Goal: Information Seeking & Learning: Compare options

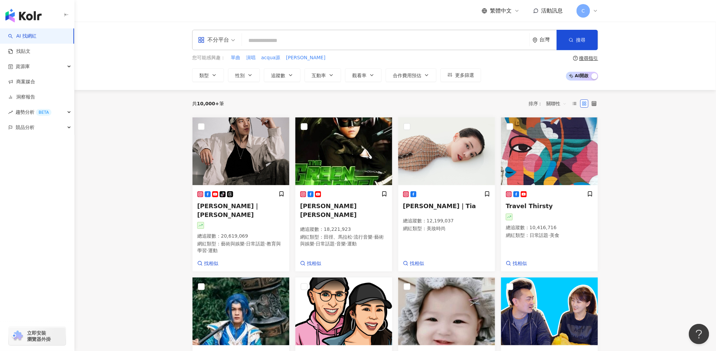
click at [227, 42] on div "不分平台" at bounding box center [213, 40] width 31 height 11
click at [224, 72] on div "Instagram" at bounding box center [219, 71] width 38 height 8
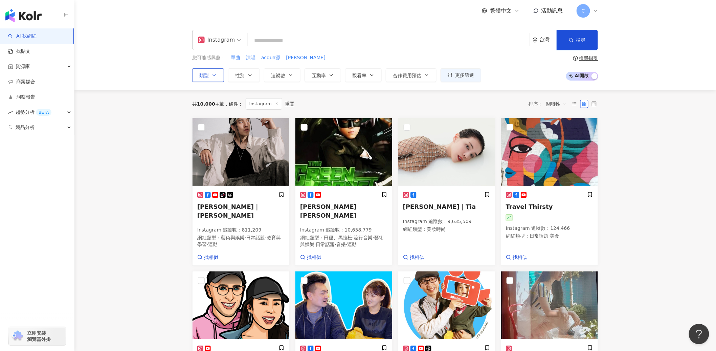
click at [215, 74] on icon "button" at bounding box center [214, 74] width 5 height 5
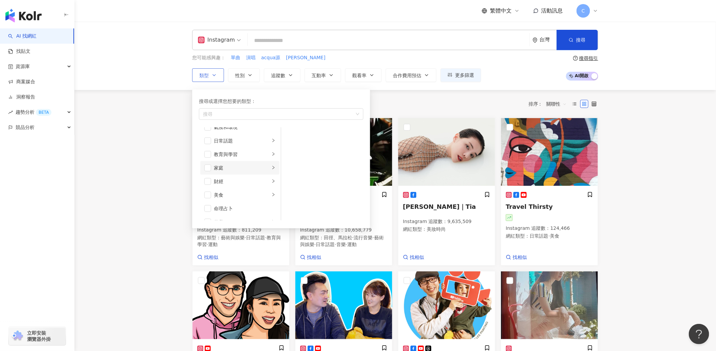
scroll to position [37, 0]
click at [211, 192] on li "美食" at bounding box center [239, 193] width 79 height 14
click at [209, 193] on span "button" at bounding box center [207, 193] width 7 height 7
click at [292, 73] on icon "button" at bounding box center [290, 74] width 5 height 5
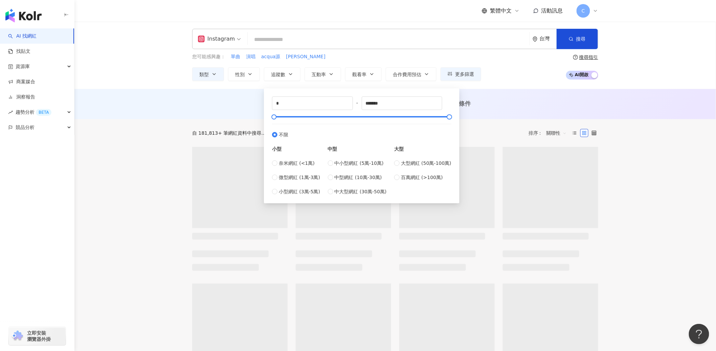
type input "******"
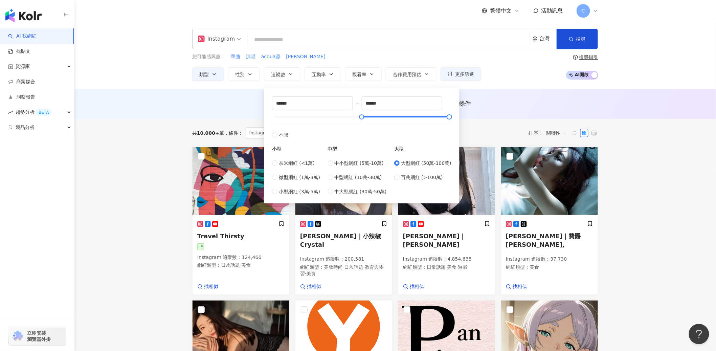
scroll to position [1, 0]
click at [346, 192] on span "中大型網紅 (30萬-50萬)" at bounding box center [361, 191] width 52 height 7
type input "******"
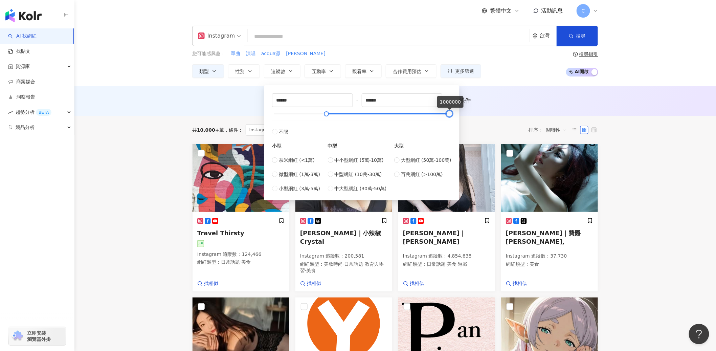
type input "******"
drag, startPoint x: 373, startPoint y: 114, endPoint x: 412, endPoint y: 105, distance: 40.4
click at [436, 119] on div "****** - ****** 不限 小型 奈米網紅 (<1萬) 微型網紅 (1萬-3萬) 小型網紅 (3萬-5萬) 中型 中小型網紅 (5萬-10萬) 中型…" at bounding box center [361, 142] width 179 height 99
click at [542, 74] on div "您可能感興趣： 單曲 演唱 acqua源 何世華 類型 性別 追蹤數 互動率 觀看率 合作費用預估 更多篩選 ****** - ****** 不限 小型 奈米…" at bounding box center [395, 64] width 406 height 28
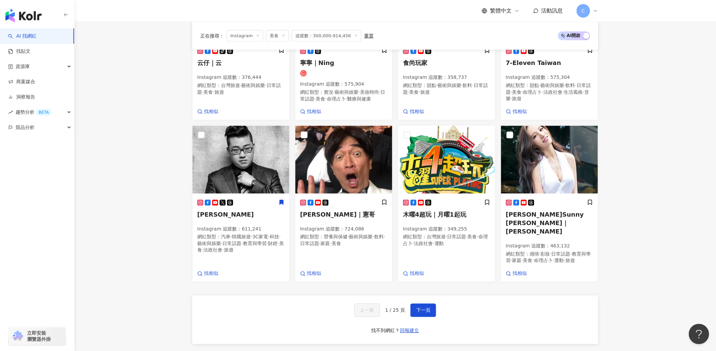
scroll to position [333, 0]
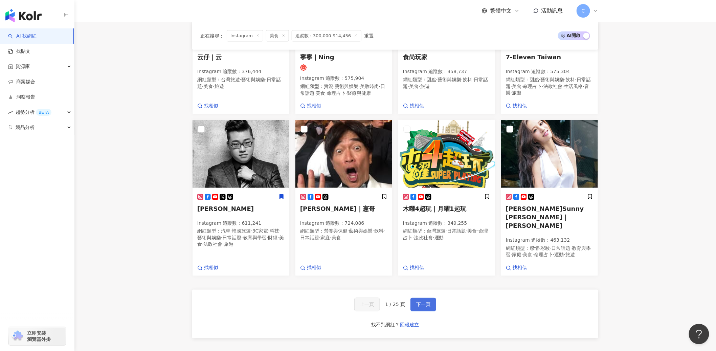
click at [421, 306] on span "下一頁" at bounding box center [423, 304] width 14 height 5
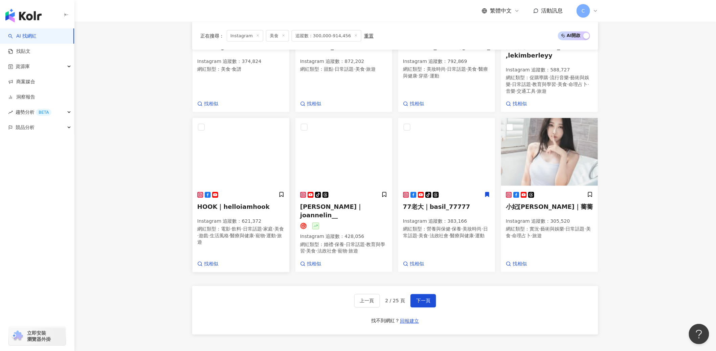
scroll to position [354, 0]
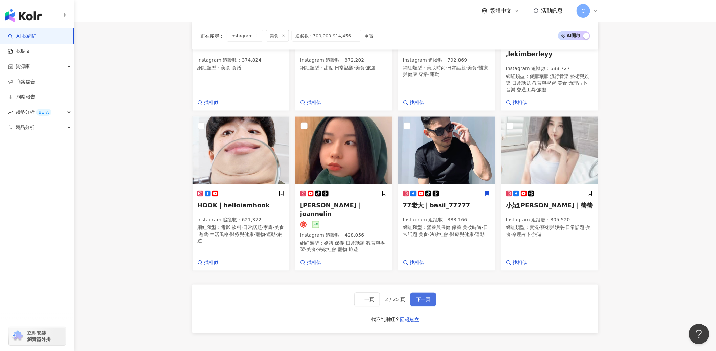
click at [432, 293] on button "下一頁" at bounding box center [424, 300] width 26 height 14
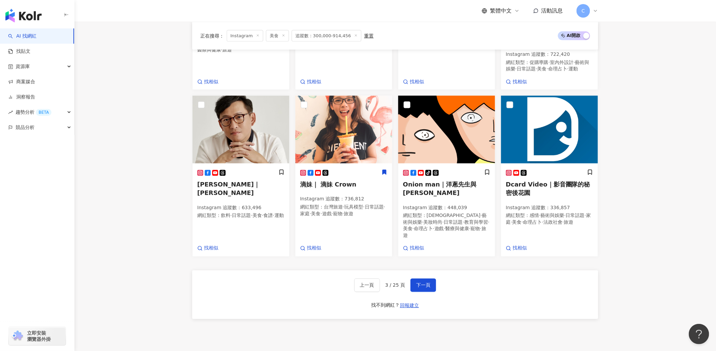
scroll to position [382, 0]
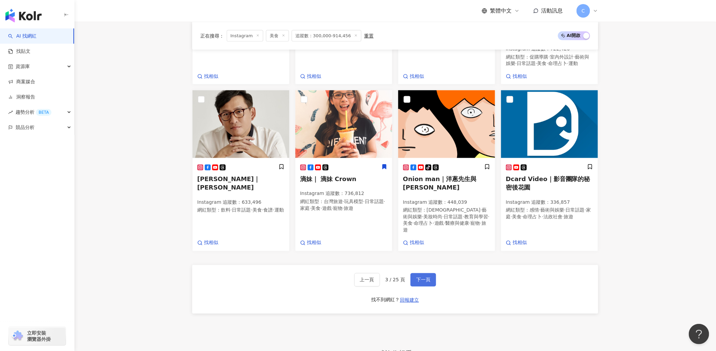
click at [420, 277] on span "下一頁" at bounding box center [423, 279] width 14 height 5
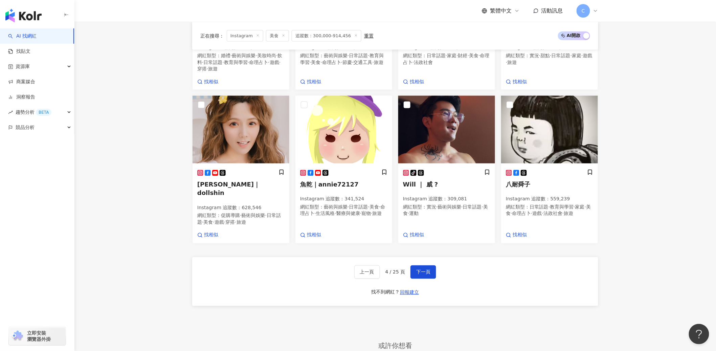
scroll to position [501, 0]
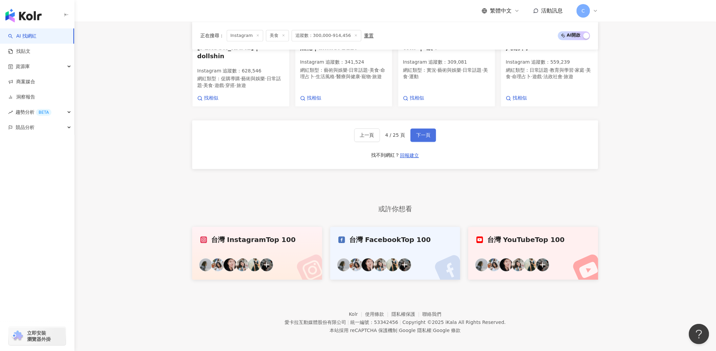
click at [428, 136] on button "下一頁" at bounding box center [424, 136] width 26 height 14
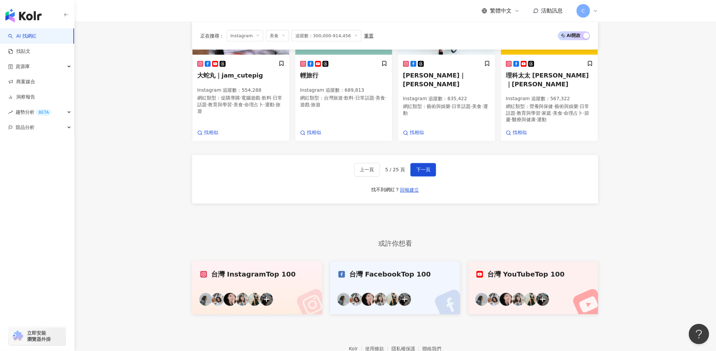
scroll to position [509, 0]
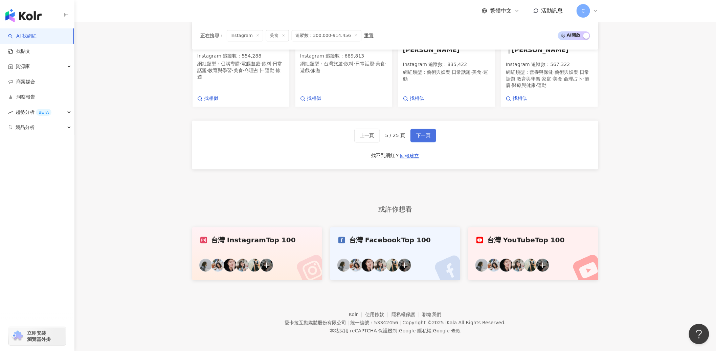
click at [418, 143] on button "下一頁" at bounding box center [424, 136] width 26 height 14
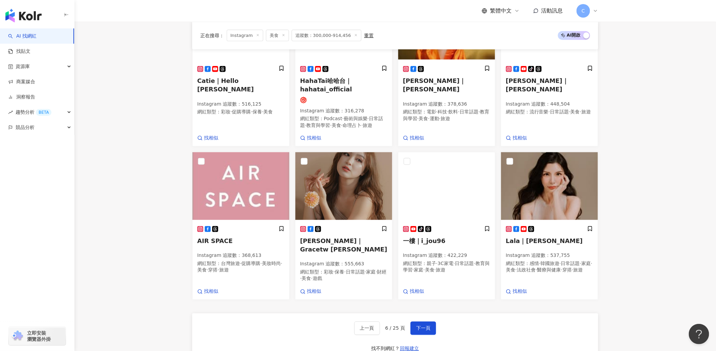
scroll to position [518, 0]
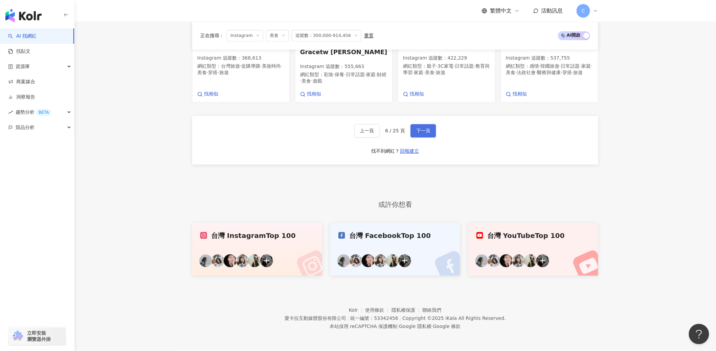
click at [425, 129] on span "下一頁" at bounding box center [423, 130] width 14 height 5
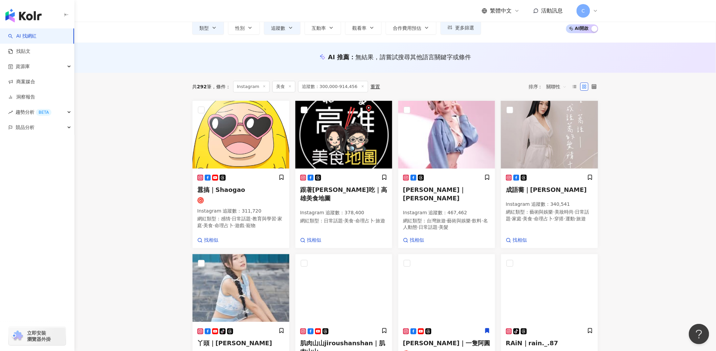
scroll to position [0, 0]
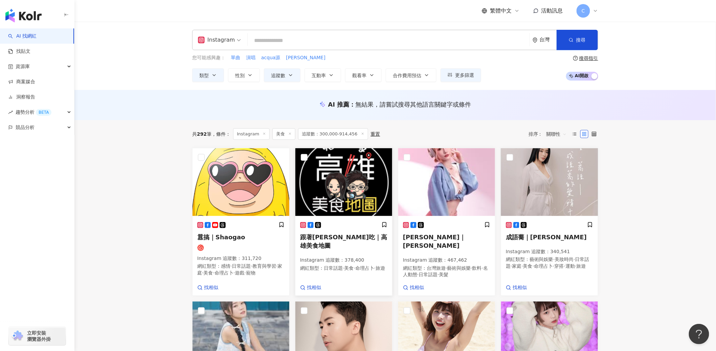
click at [341, 239] on span "跟著阿雄吃｜高雄美食地圖" at bounding box center [343, 242] width 87 height 16
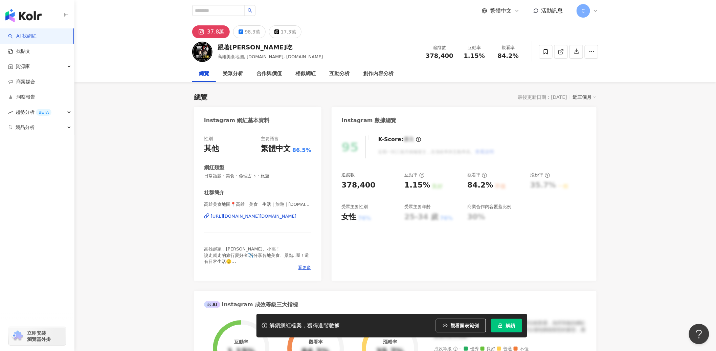
click at [269, 217] on div "[URL][DOMAIN_NAME][DOMAIN_NAME]" at bounding box center [254, 216] width 86 height 6
click at [336, 75] on div "互動分析" at bounding box center [339, 74] width 20 height 8
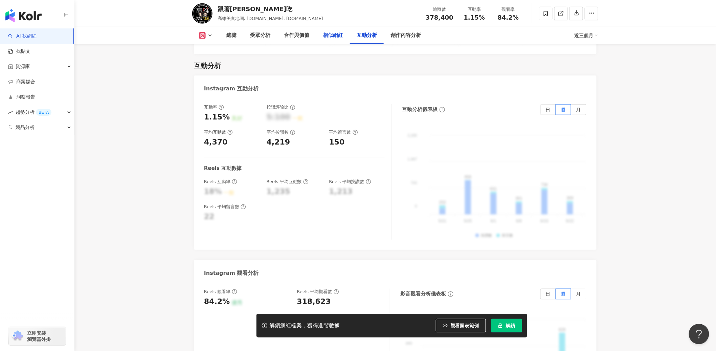
click at [329, 38] on div "相似網紅" at bounding box center [333, 35] width 20 height 8
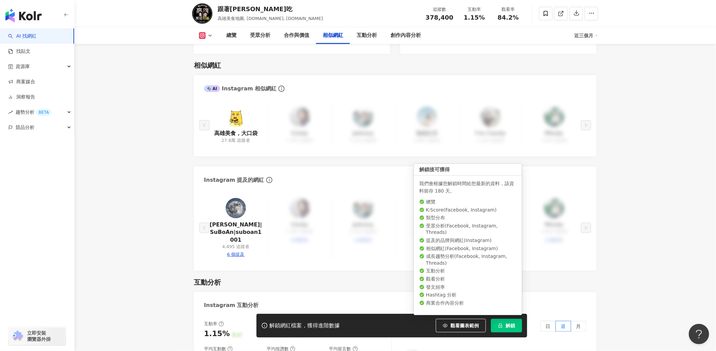
click at [506, 328] on span "解鎖" at bounding box center [510, 325] width 9 height 5
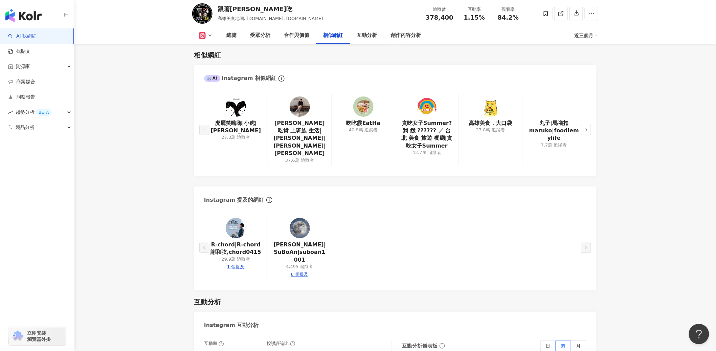
scroll to position [1071, 0]
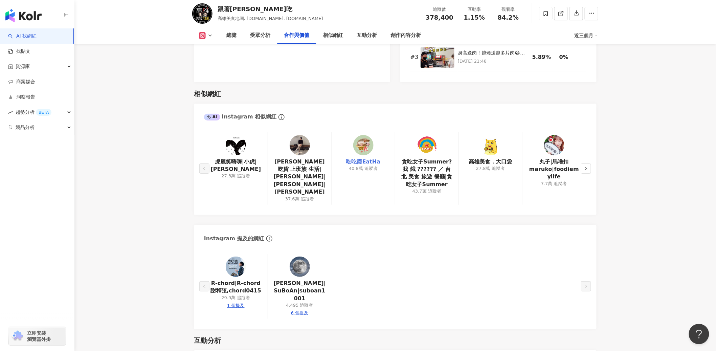
click at [366, 161] on link "吃吃霞EatHa" at bounding box center [363, 161] width 35 height 7
click at [584, 167] on icon "right" at bounding box center [586, 169] width 4 height 4
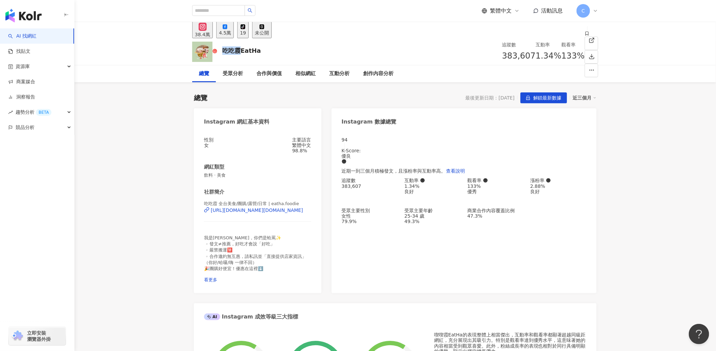
drag, startPoint x: 218, startPoint y: 50, endPoint x: 238, endPoint y: 51, distance: 20.3
click at [236, 53] on div "吃吃霞EatHa" at bounding box center [241, 50] width 39 height 8
copy div "吃吃霞"
click at [276, 213] on div "https://www.instagram.com/eatha.foodie/" at bounding box center [257, 210] width 92 height 5
